Goal: Task Accomplishment & Management: Manage account settings

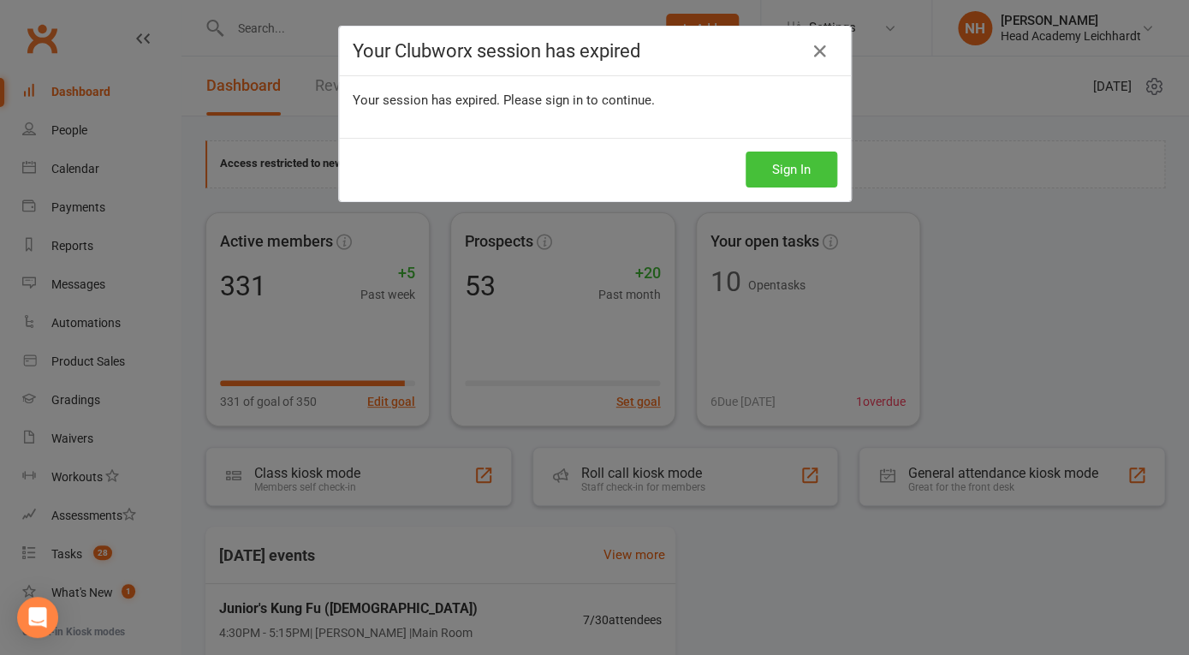
click at [791, 169] on button "Sign In" at bounding box center [792, 169] width 92 height 36
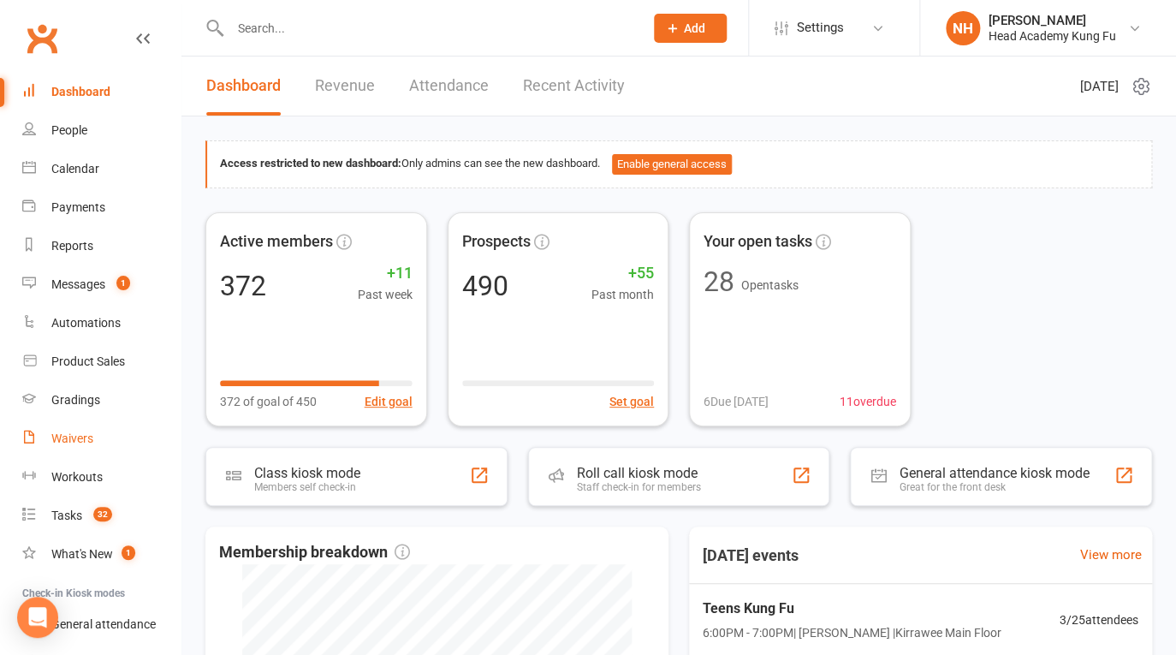
click at [78, 438] on div "Waivers" at bounding box center [72, 438] width 42 height 14
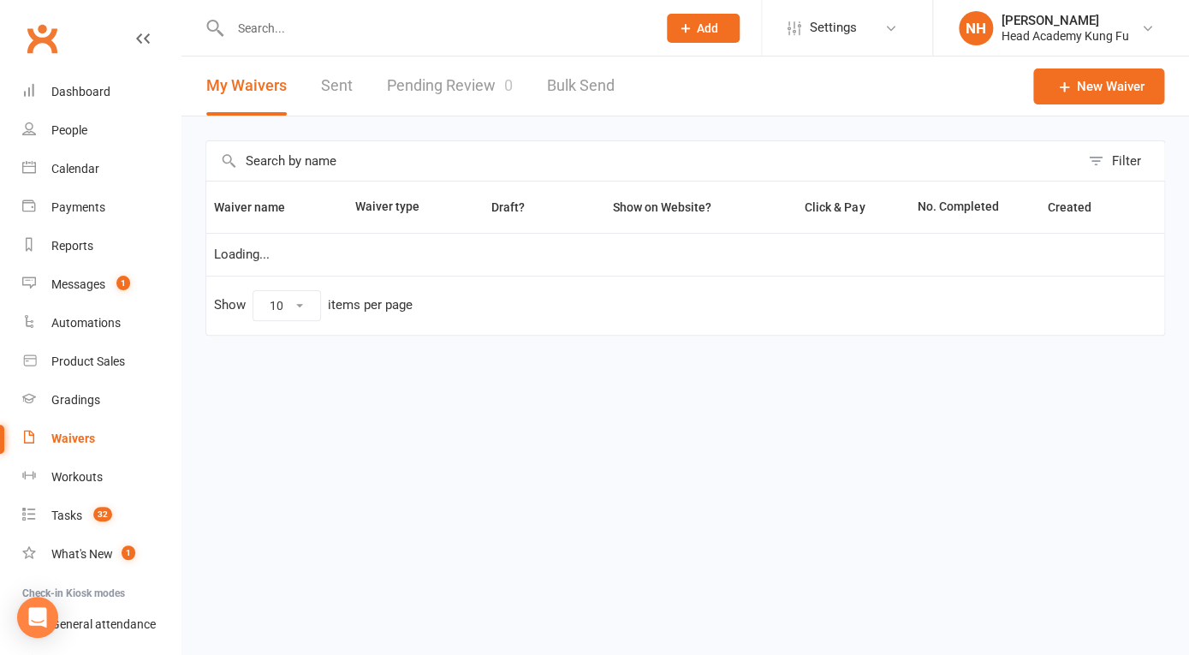
select select "100"
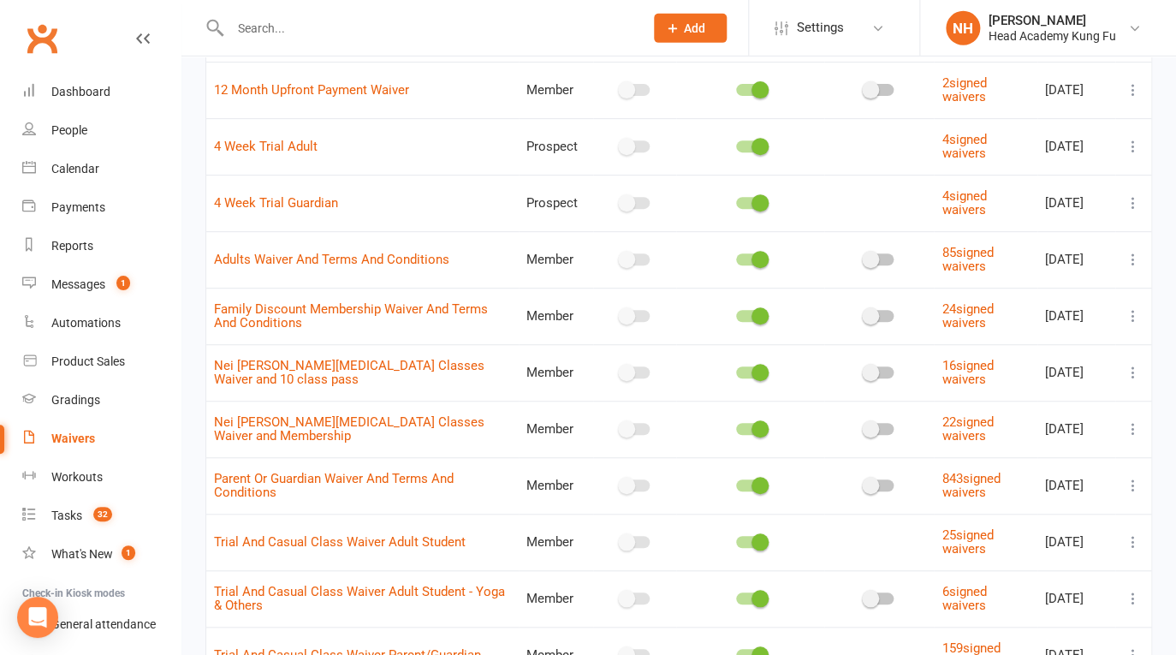
scroll to position [178, 0]
click at [1131, 370] on icon at bounding box center [1133, 371] width 17 height 17
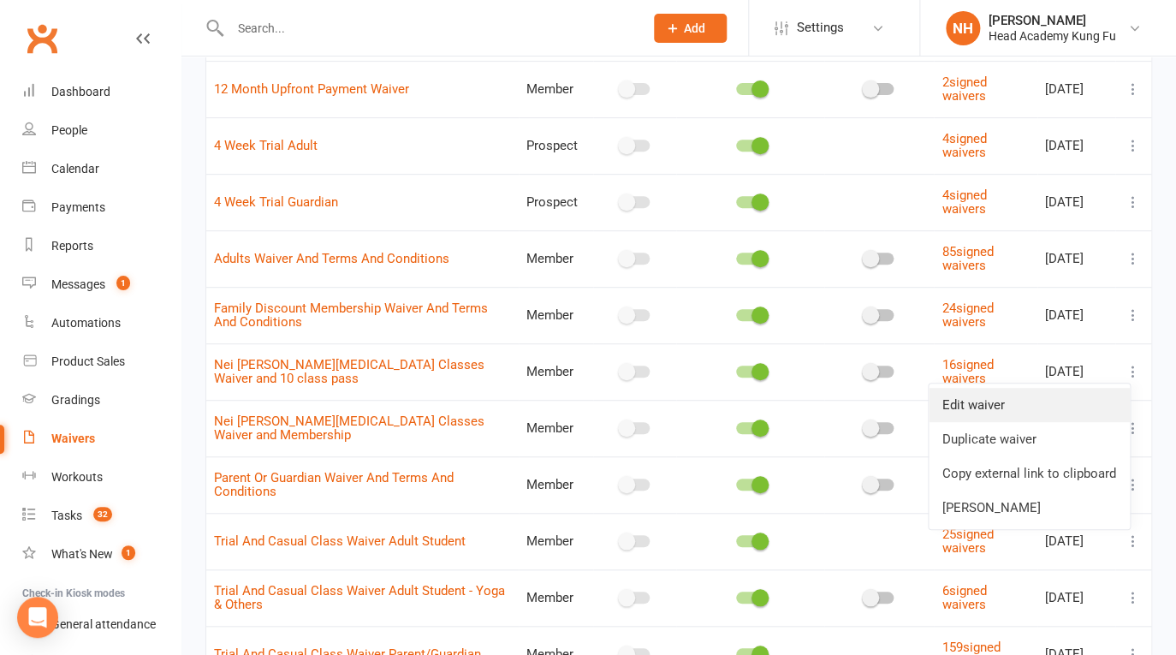
click at [1020, 409] on link "Edit waiver" at bounding box center [1029, 405] width 201 height 34
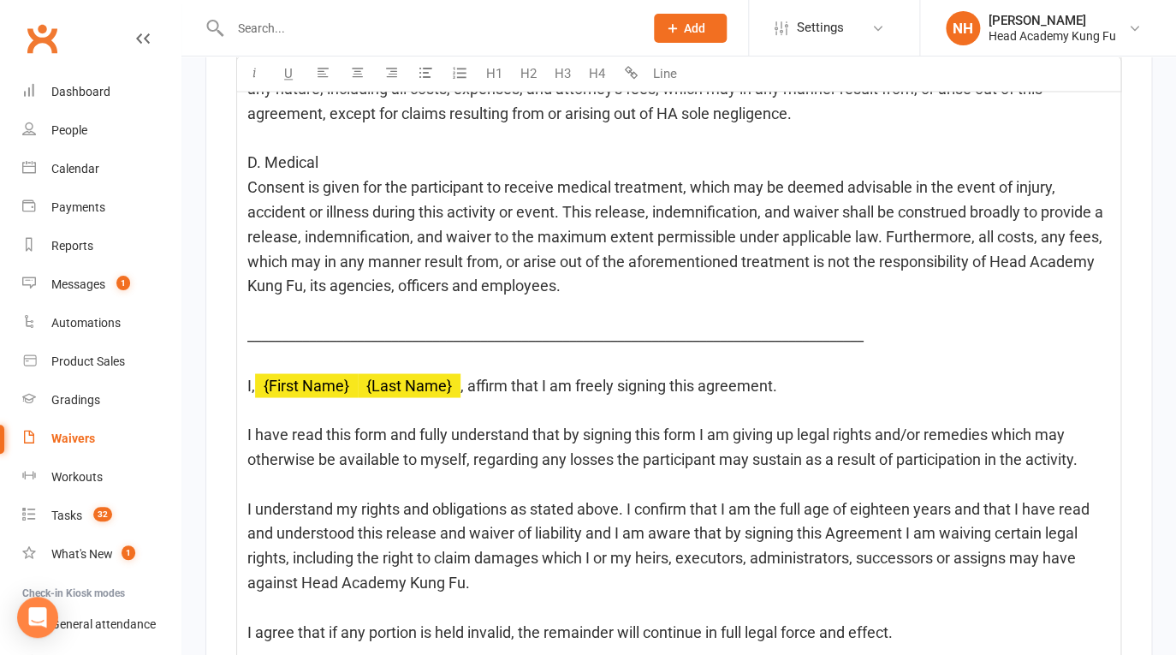
scroll to position [5889, 0]
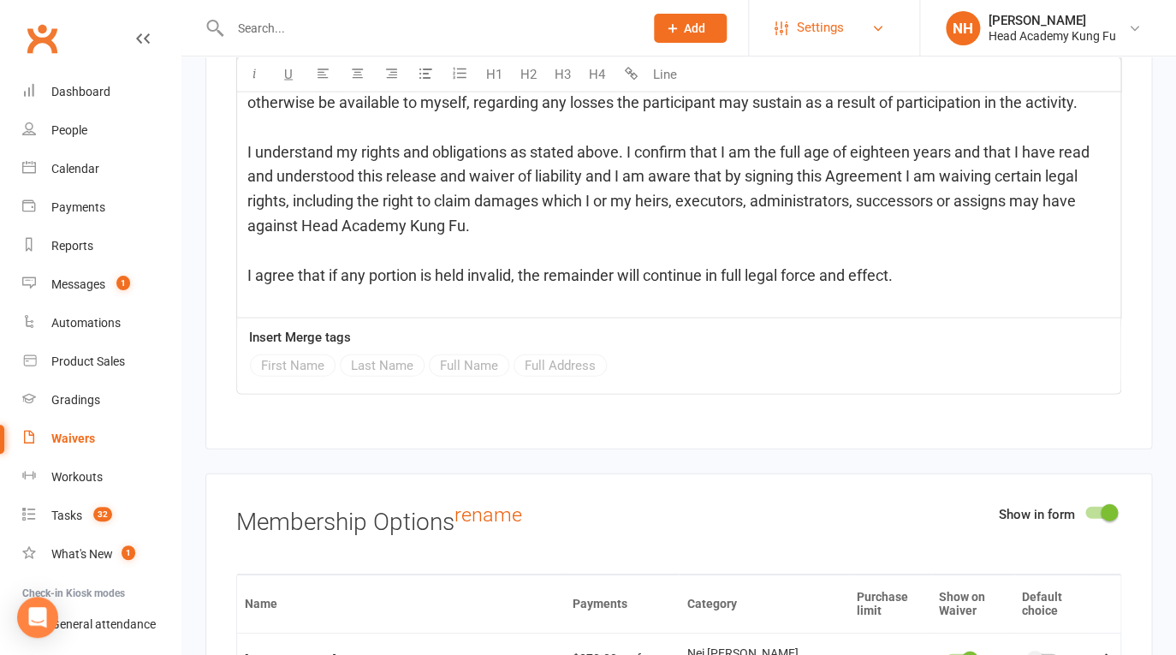
click at [856, 25] on link "Settings" at bounding box center [834, 28] width 119 height 39
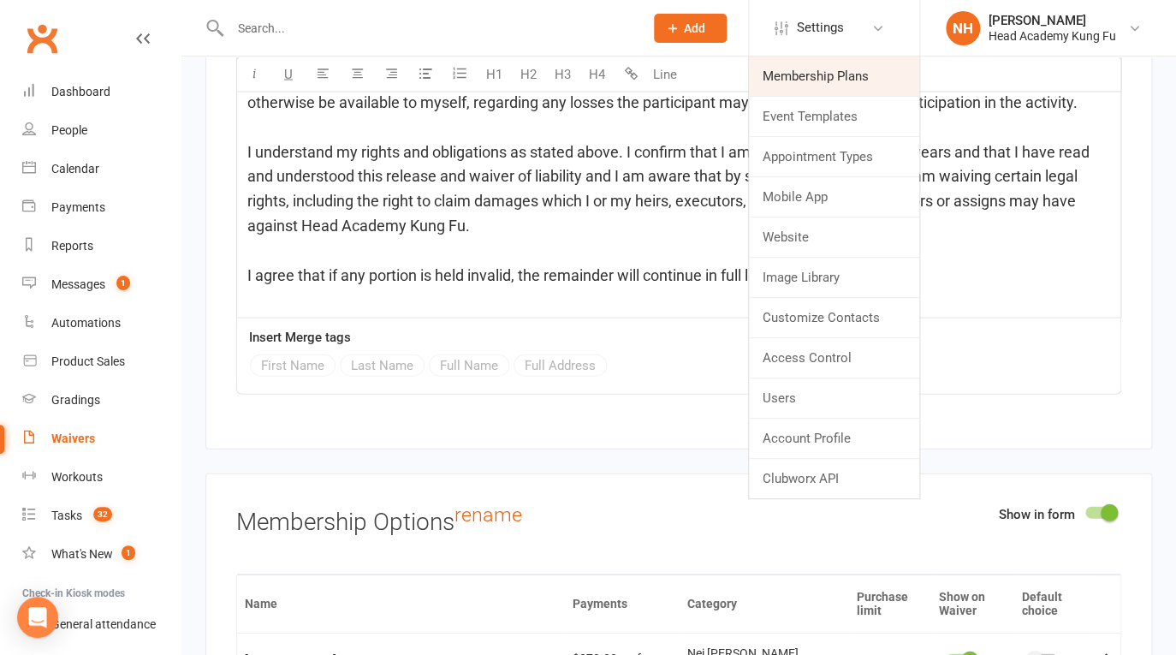
click at [814, 89] on link "Membership Plans" at bounding box center [834, 75] width 170 height 39
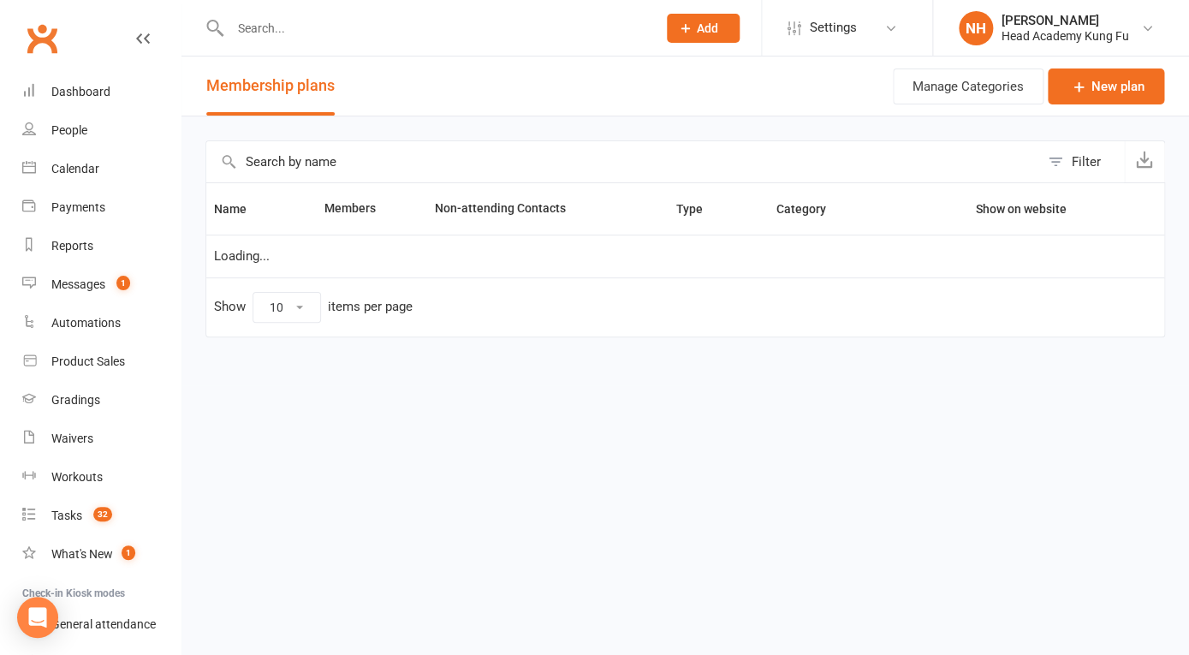
select select "100"
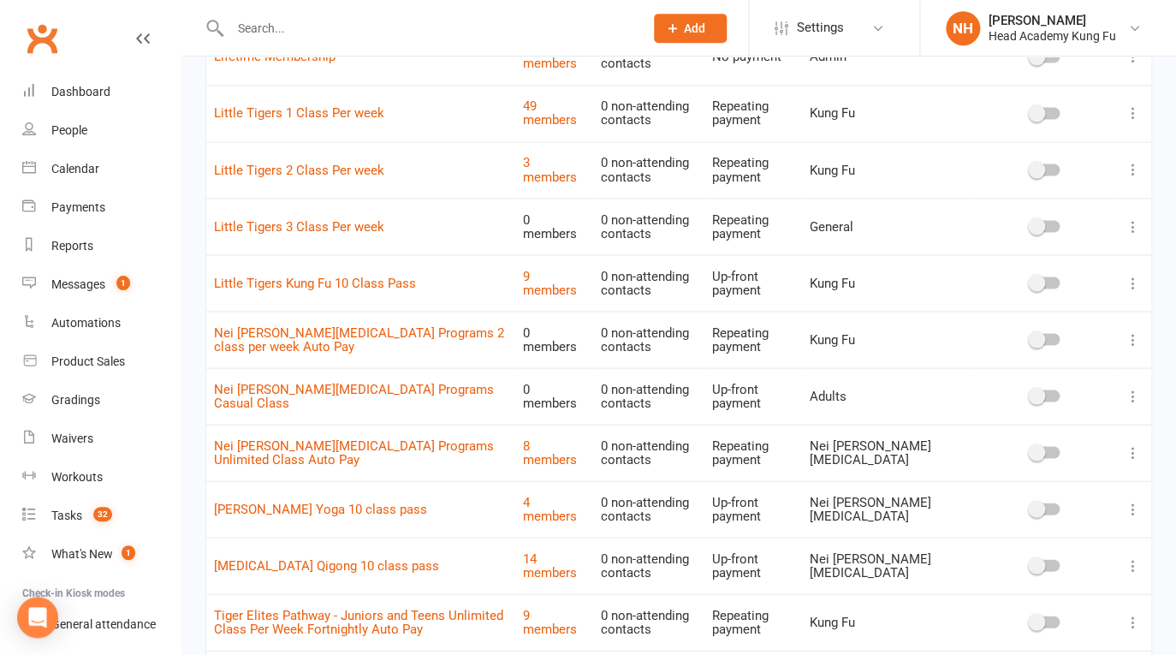
scroll to position [1096, 0]
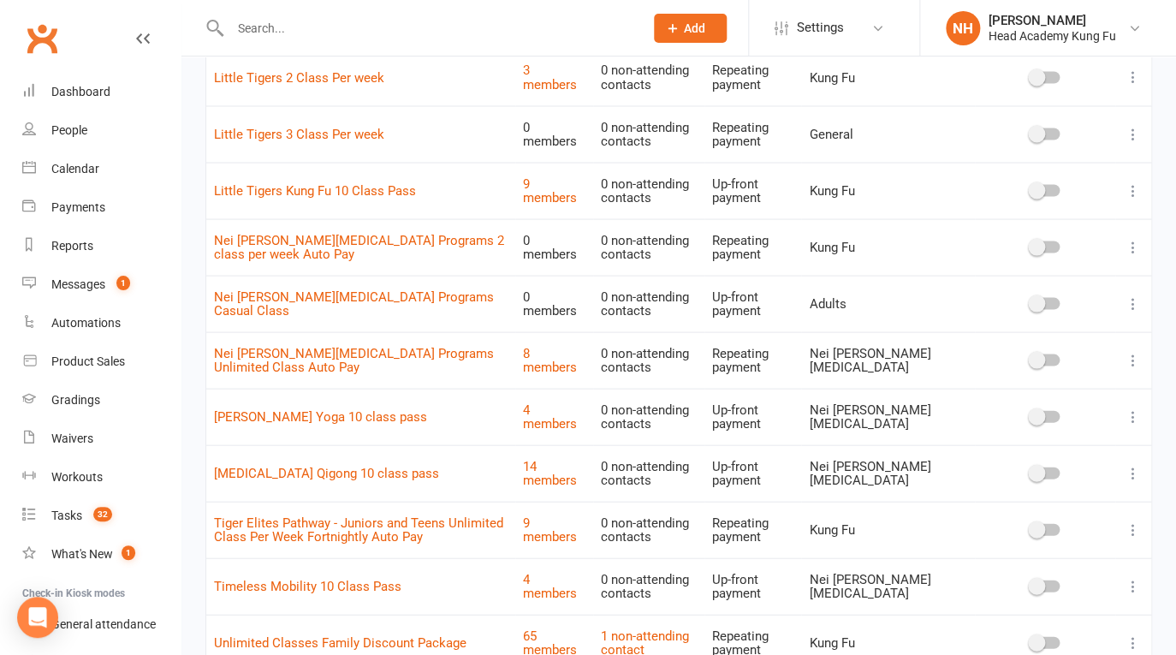
click at [1131, 305] on icon at bounding box center [1133, 302] width 17 height 17
click at [1132, 468] on icon at bounding box center [1133, 472] width 17 height 17
click at [1139, 413] on icon at bounding box center [1133, 415] width 17 height 17
click at [1057, 447] on link "Edit" at bounding box center [1044, 449] width 169 height 34
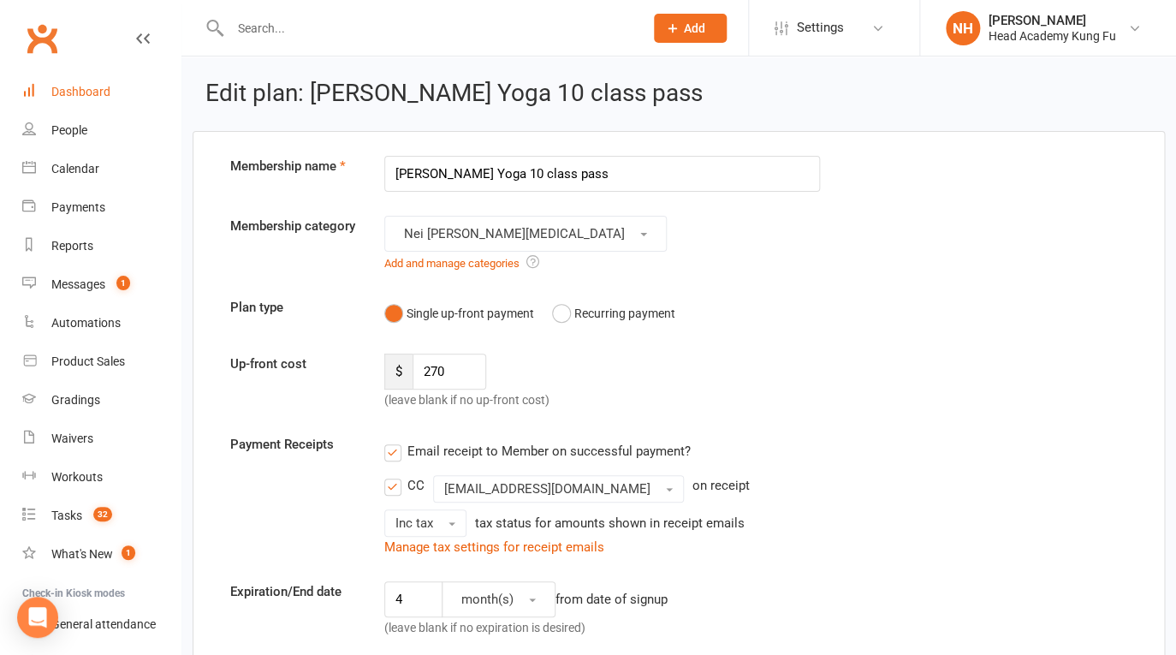
click at [82, 92] on div "Dashboard" at bounding box center [80, 92] width 59 height 14
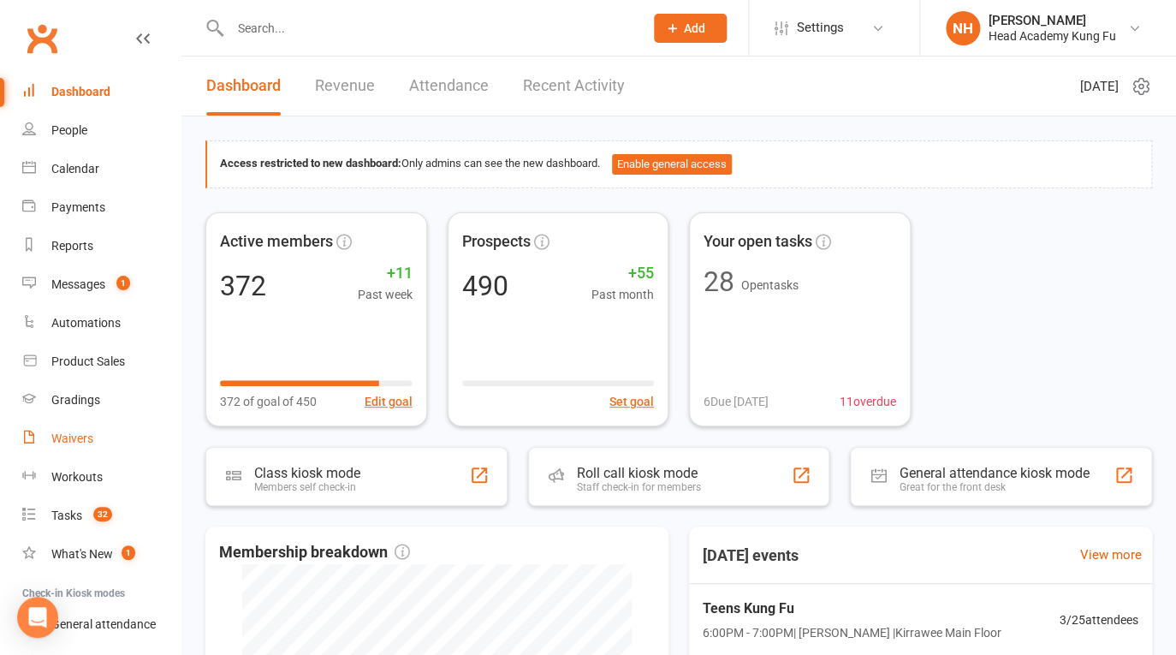
click at [79, 433] on div "Waivers" at bounding box center [72, 438] width 42 height 14
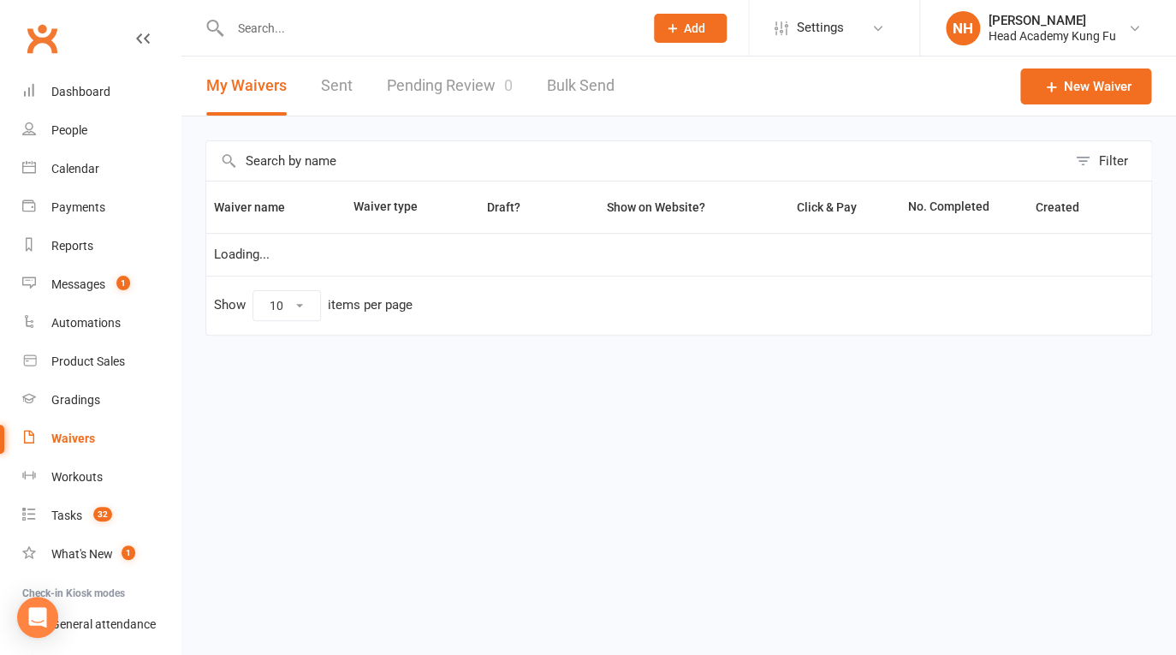
select select "100"
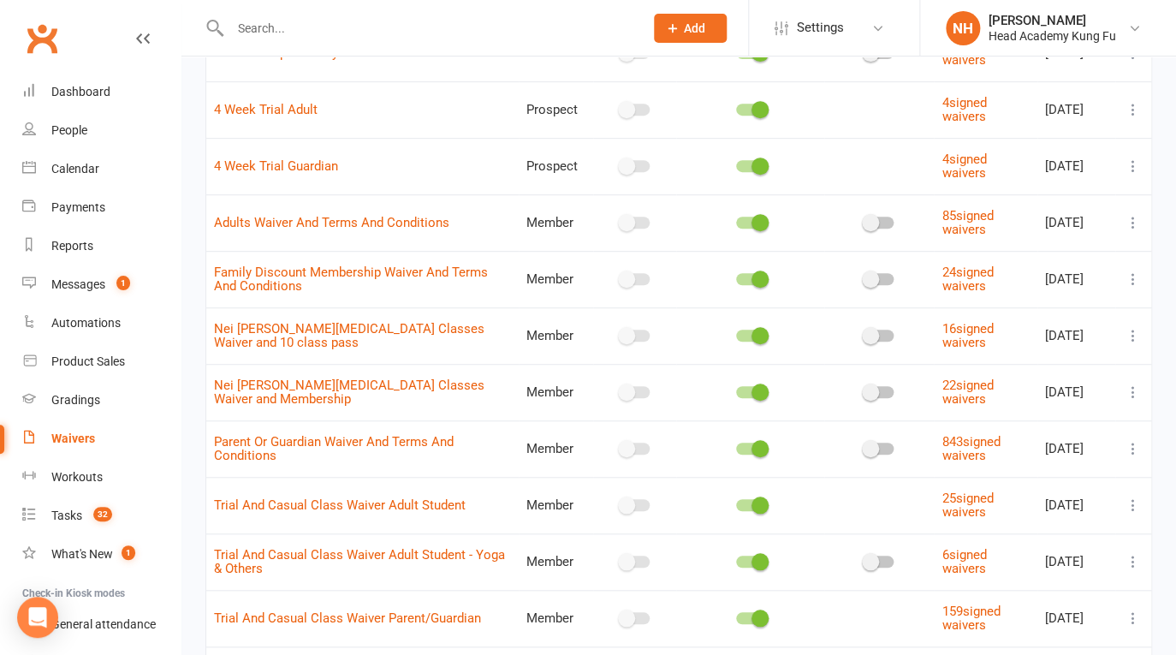
scroll to position [219, 0]
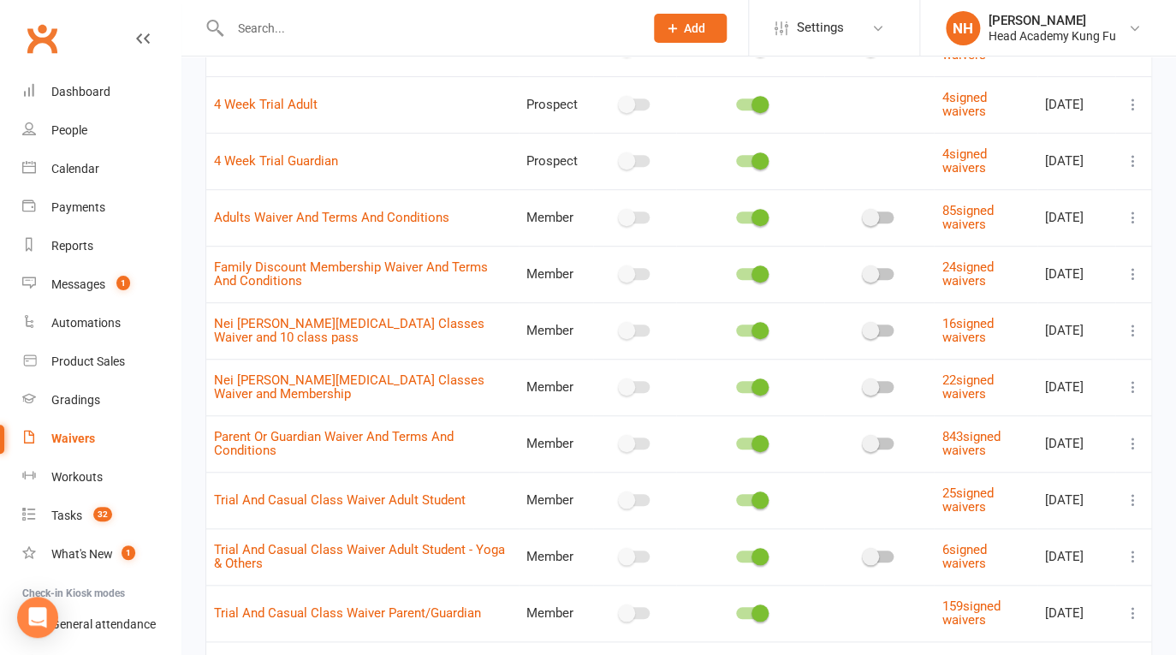
click at [1134, 329] on icon at bounding box center [1133, 330] width 17 height 17
click at [1138, 389] on icon at bounding box center [1133, 386] width 17 height 17
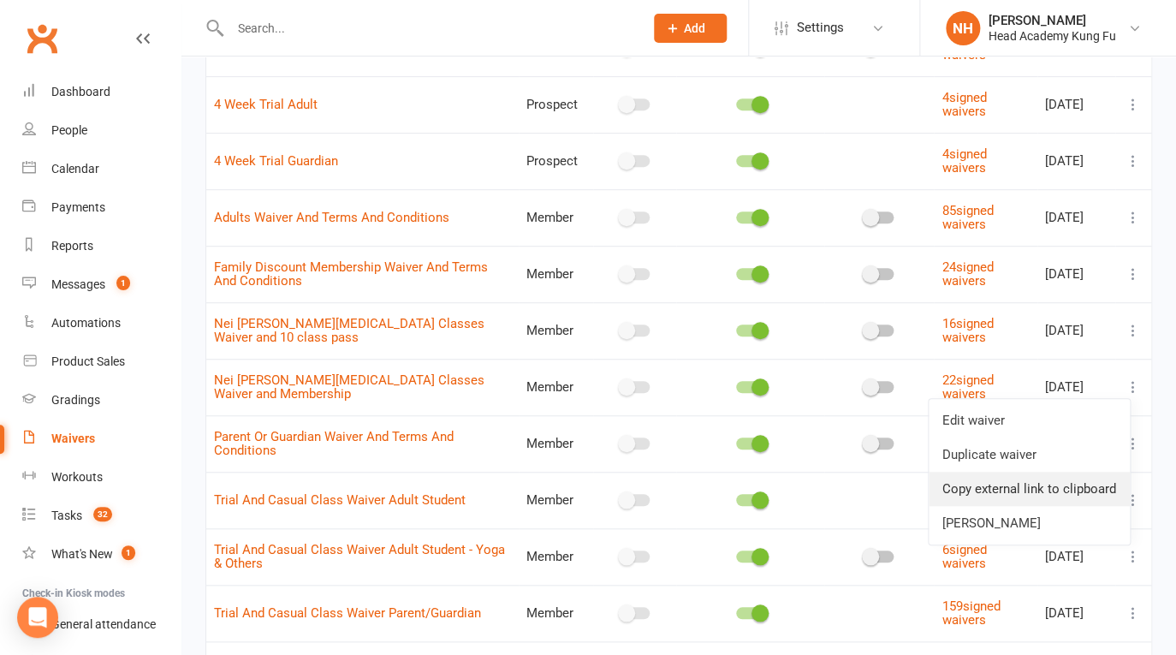
click at [1016, 484] on link "Copy external link to clipboard" at bounding box center [1029, 489] width 201 height 34
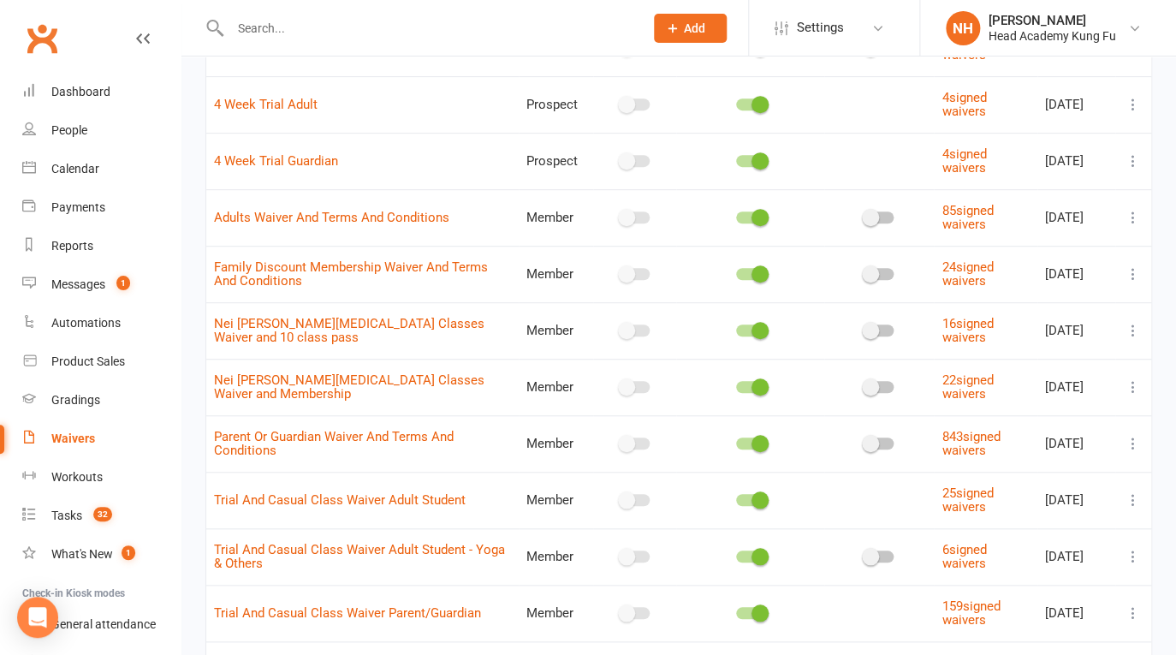
click at [1130, 385] on icon at bounding box center [1133, 386] width 17 height 17
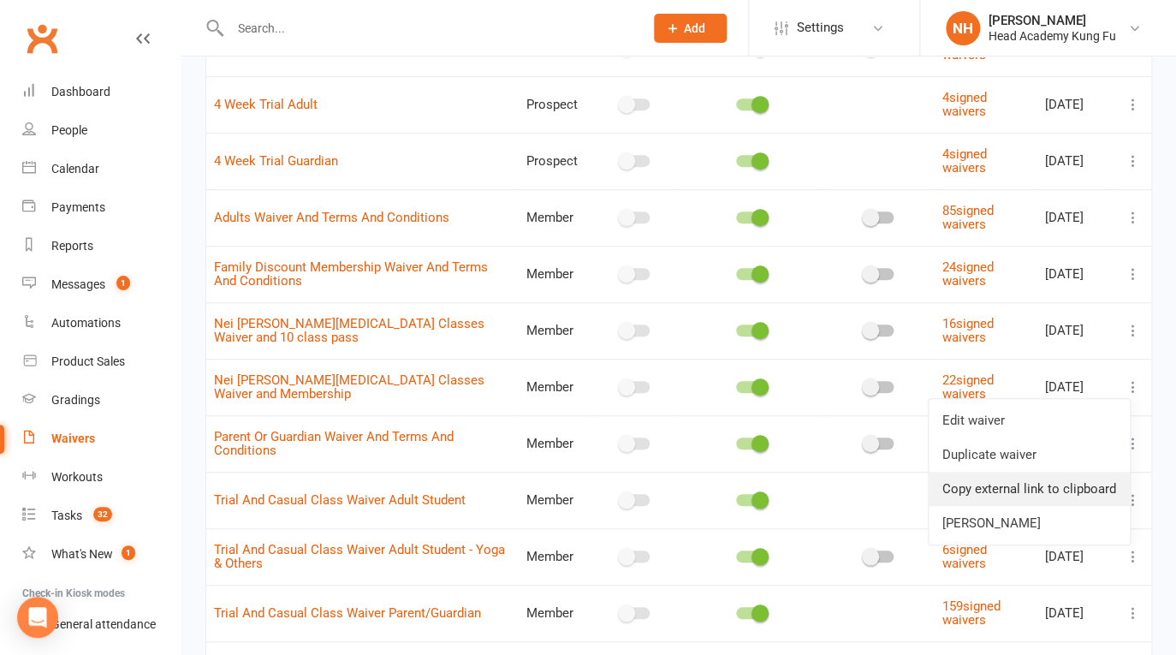
click at [994, 487] on link "Copy external link to clipboard" at bounding box center [1029, 489] width 201 height 34
